Goal: Task Accomplishment & Management: Use online tool/utility

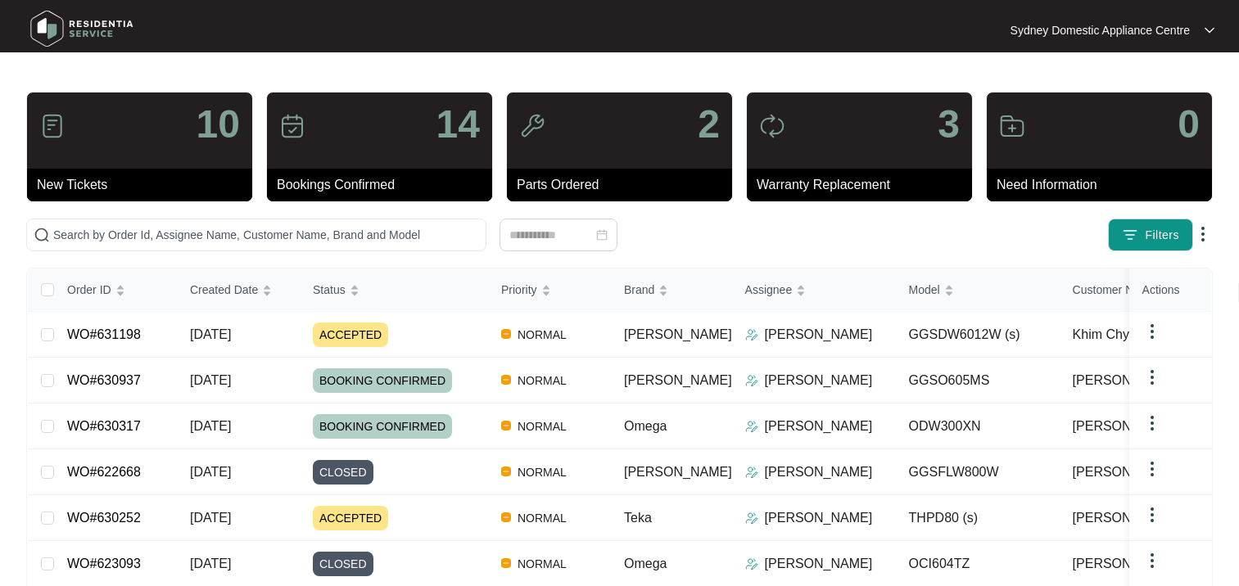
scroll to position [164, 0]
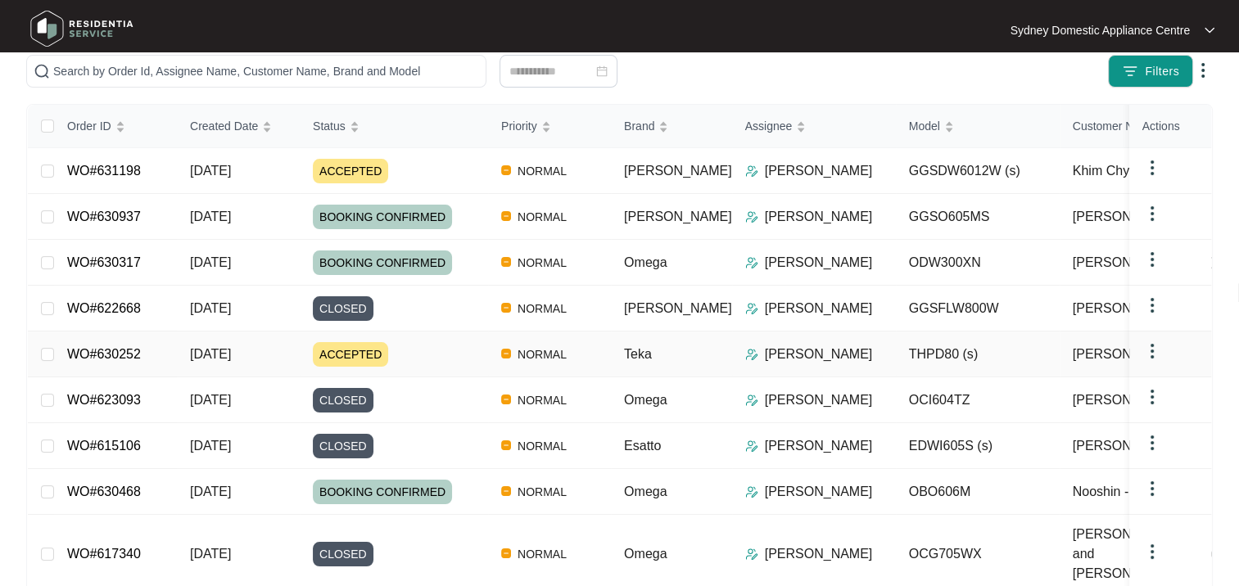
click at [421, 348] on div "ACCEPTED" at bounding box center [400, 354] width 175 height 25
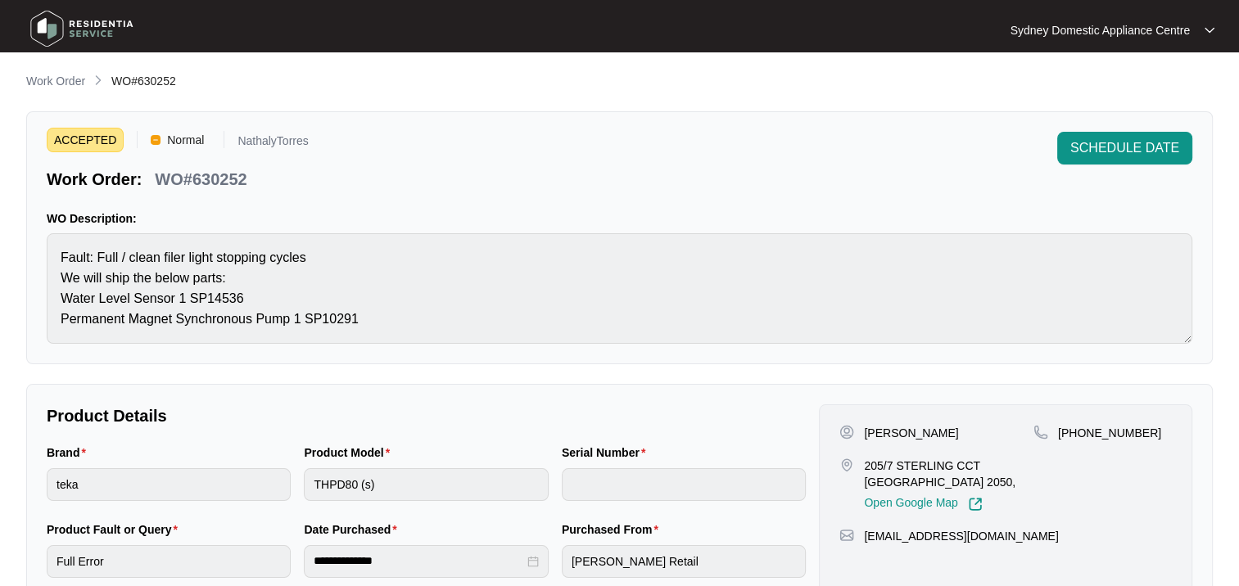
click at [1091, 165] on div "SCHEDULE DATE" at bounding box center [1124, 161] width 135 height 59
click at [1087, 156] on span "SCHEDULE DATE" at bounding box center [1124, 148] width 109 height 20
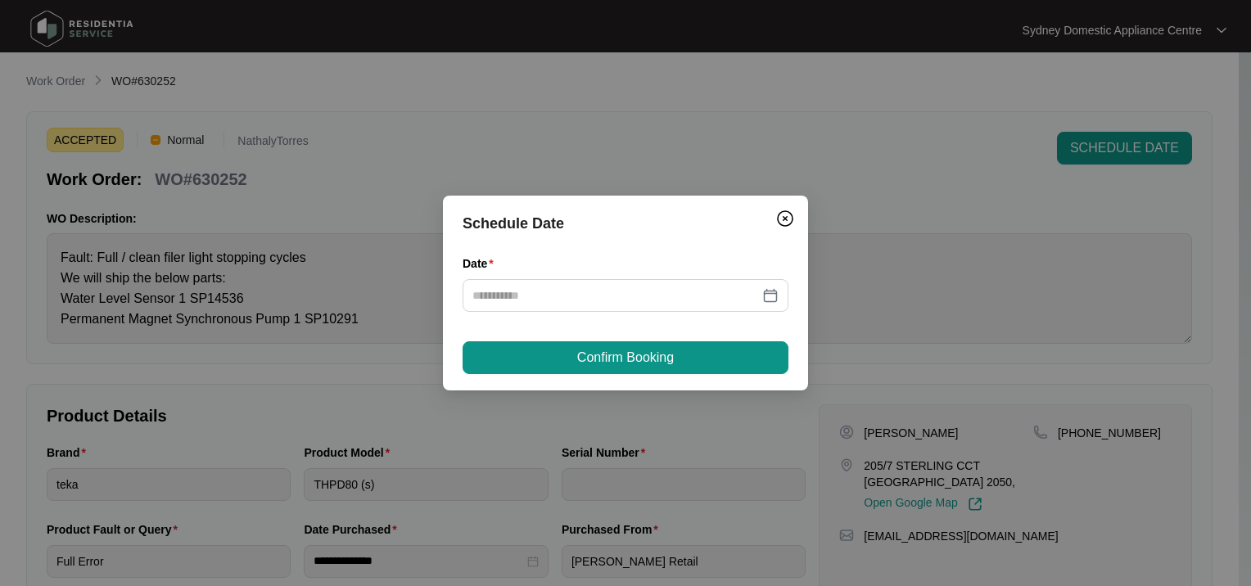
click at [567, 283] on div at bounding box center [626, 295] width 326 height 33
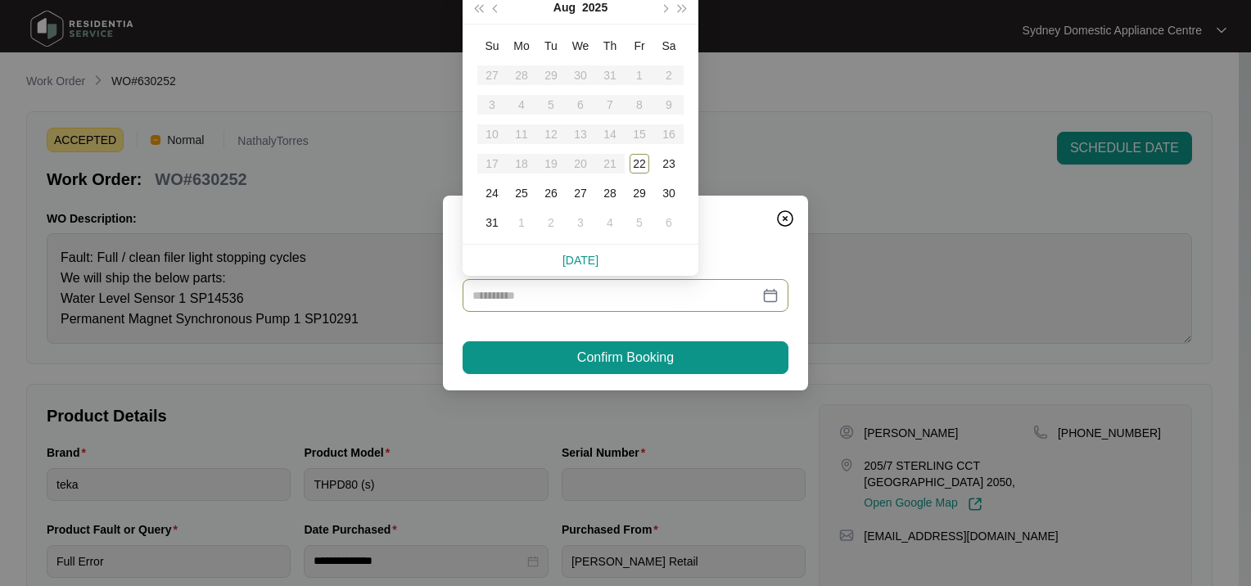
type input "**********"
click at [615, 192] on div "28" at bounding box center [610, 193] width 20 height 20
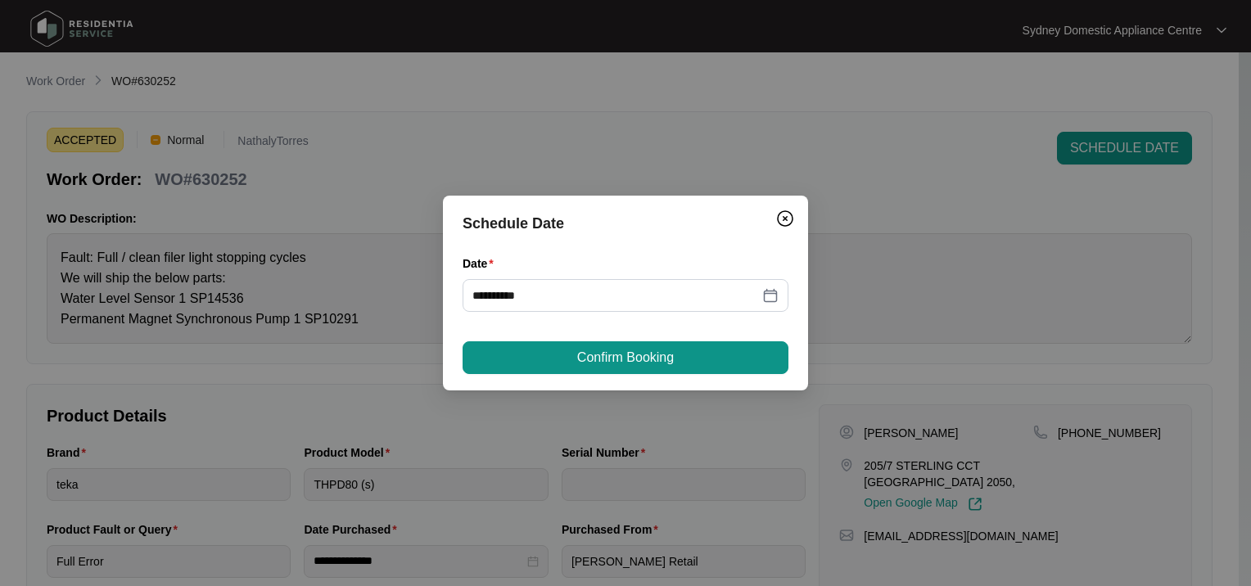
click at [612, 363] on span "Confirm Booking" at bounding box center [625, 358] width 97 height 20
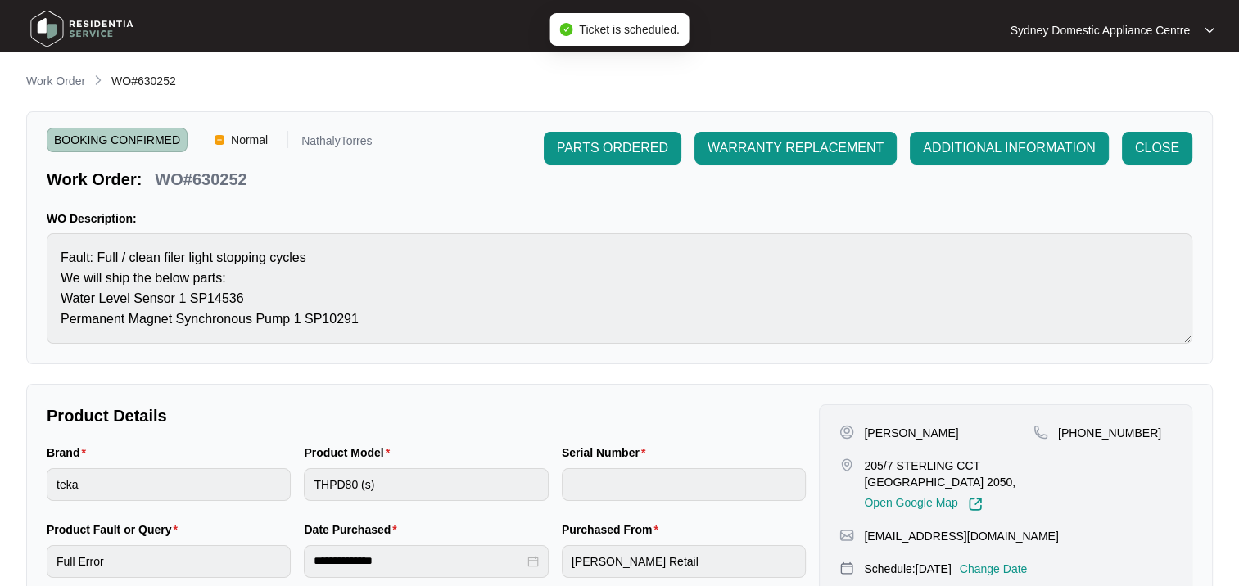
click at [35, 82] on p "Work Order" at bounding box center [55, 81] width 59 height 16
